Goal: Information Seeking & Learning: Learn about a topic

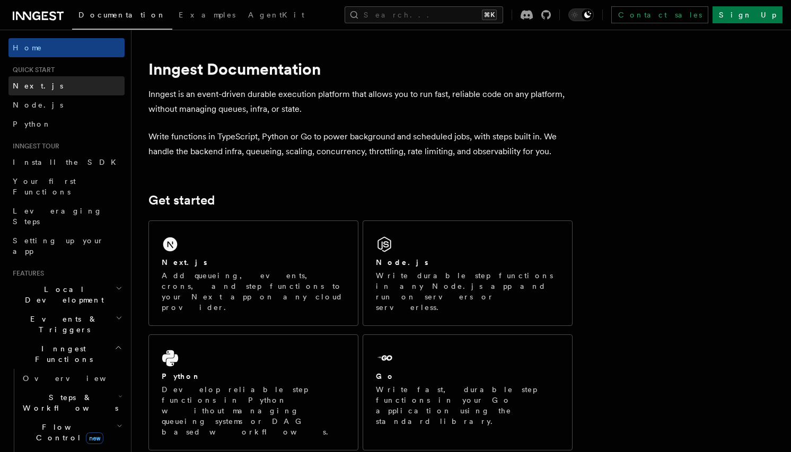
click at [41, 82] on link "Next.js" at bounding box center [66, 85] width 116 height 19
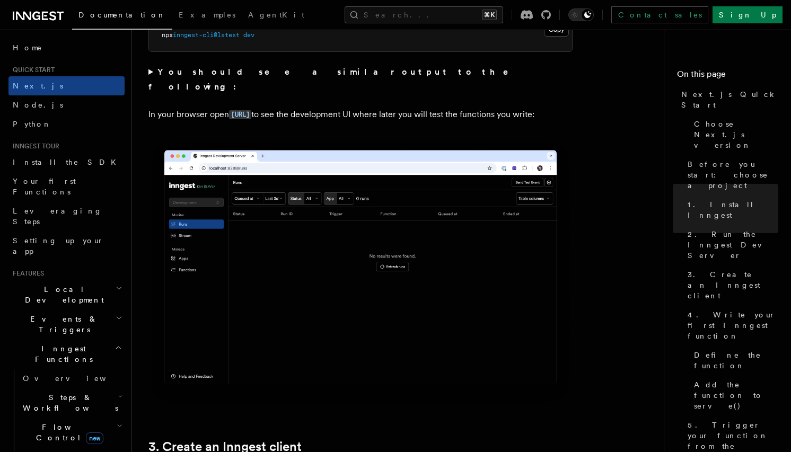
scroll to position [845, 0]
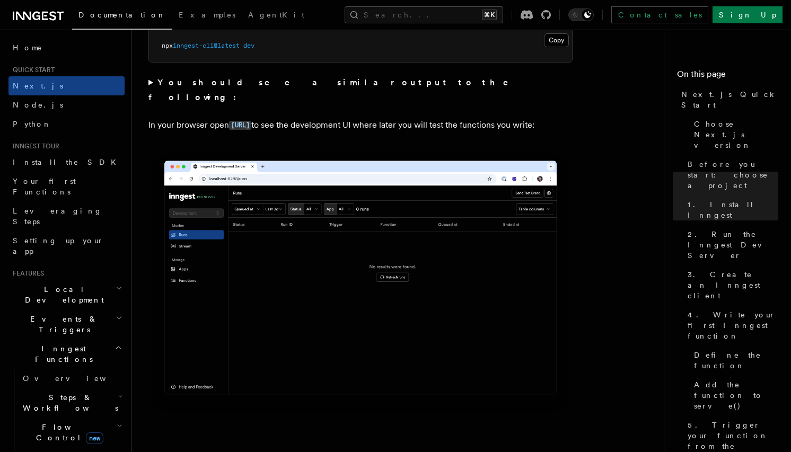
click at [34, 18] on icon at bounding box center [36, 16] width 8 height 8
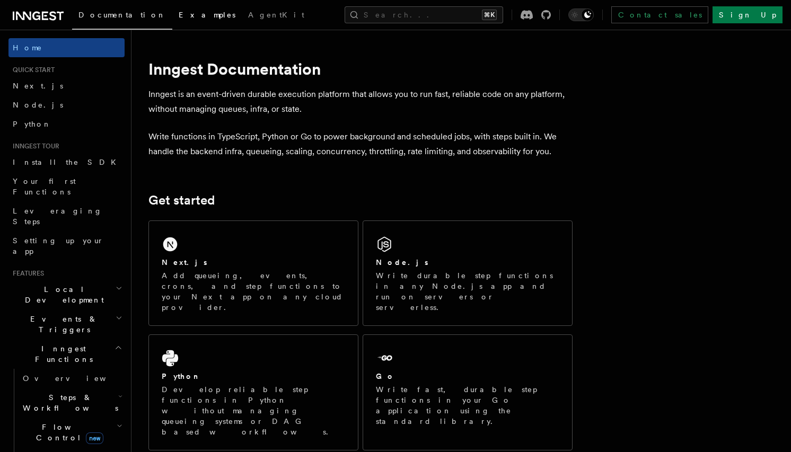
click at [179, 16] on span "Examples" at bounding box center [207, 15] width 57 height 8
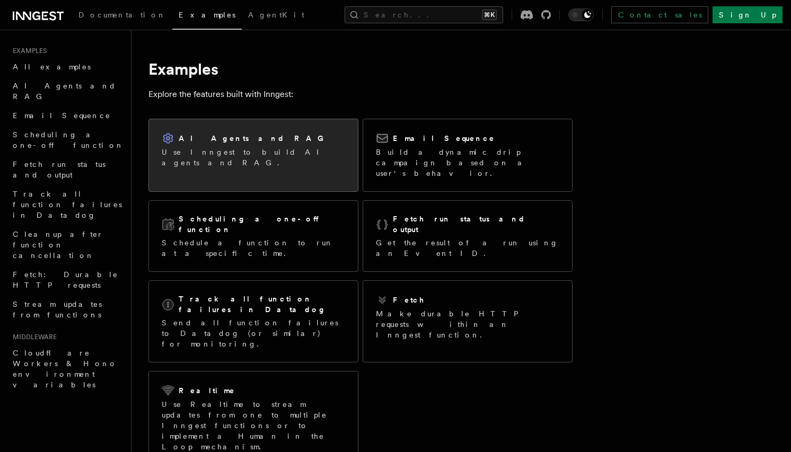
click at [206, 162] on div "AI Agents and RAG Use Inngest to build AI agents and RAG." at bounding box center [253, 150] width 209 height 62
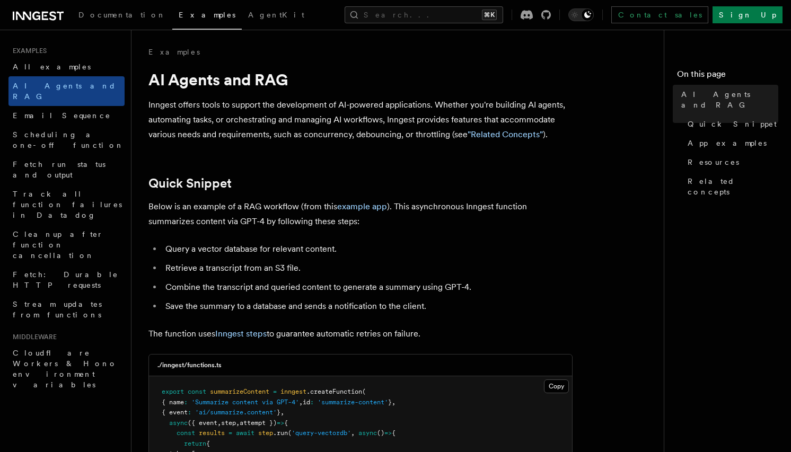
click at [36, 15] on icon at bounding box center [38, 16] width 51 height 13
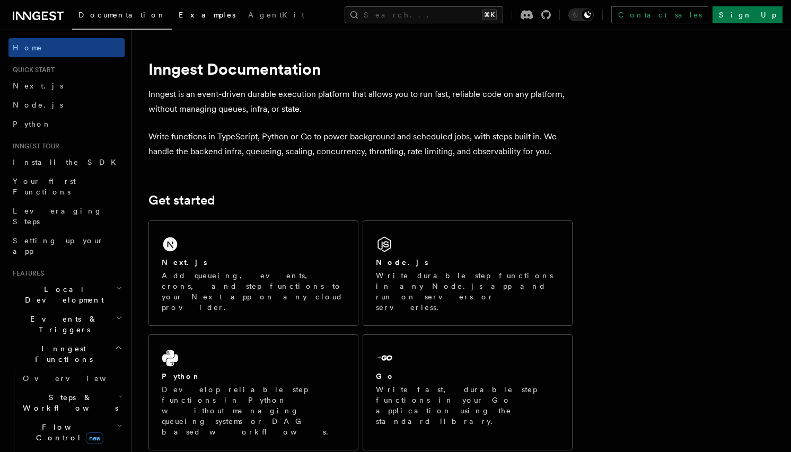
click at [179, 11] on span "Examples" at bounding box center [207, 15] width 57 height 8
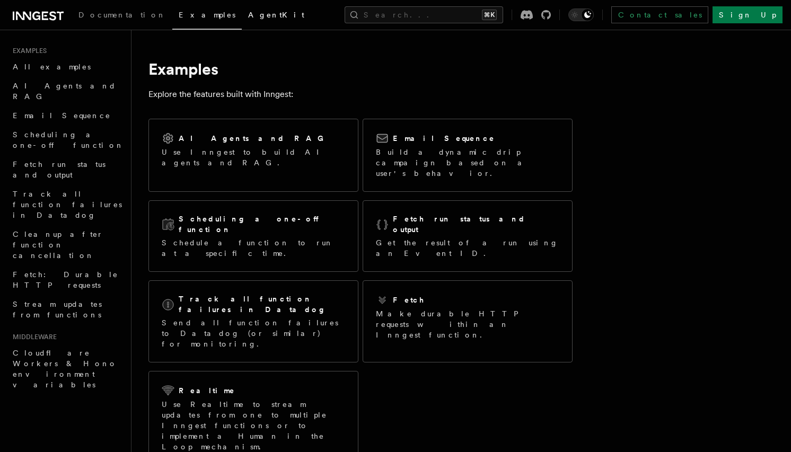
click at [248, 14] on span "AgentKit" at bounding box center [276, 15] width 56 height 8
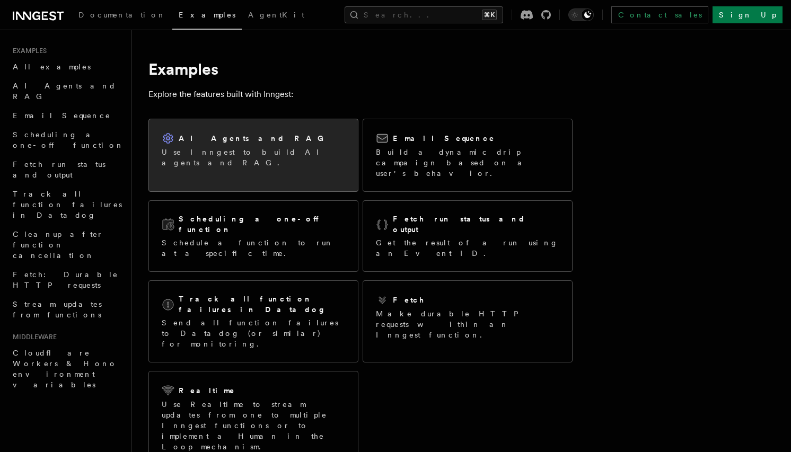
click at [250, 148] on p "Use Inngest to build AI agents and RAG." at bounding box center [253, 157] width 183 height 21
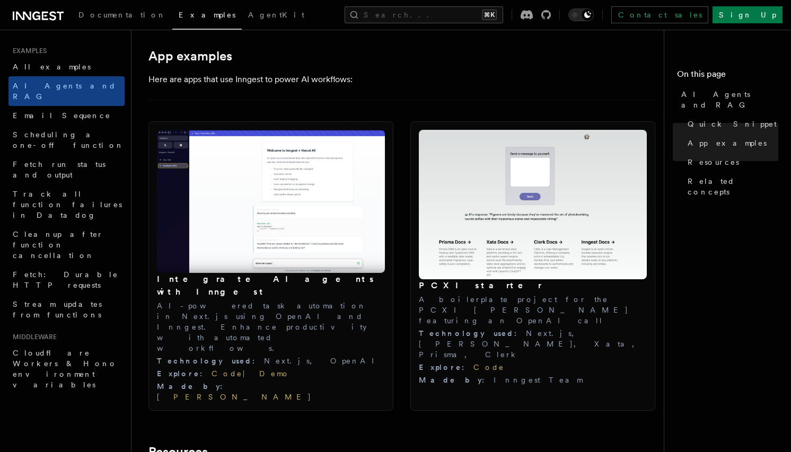
scroll to position [1076, 0]
